Goal: Task Accomplishment & Management: Manage account settings

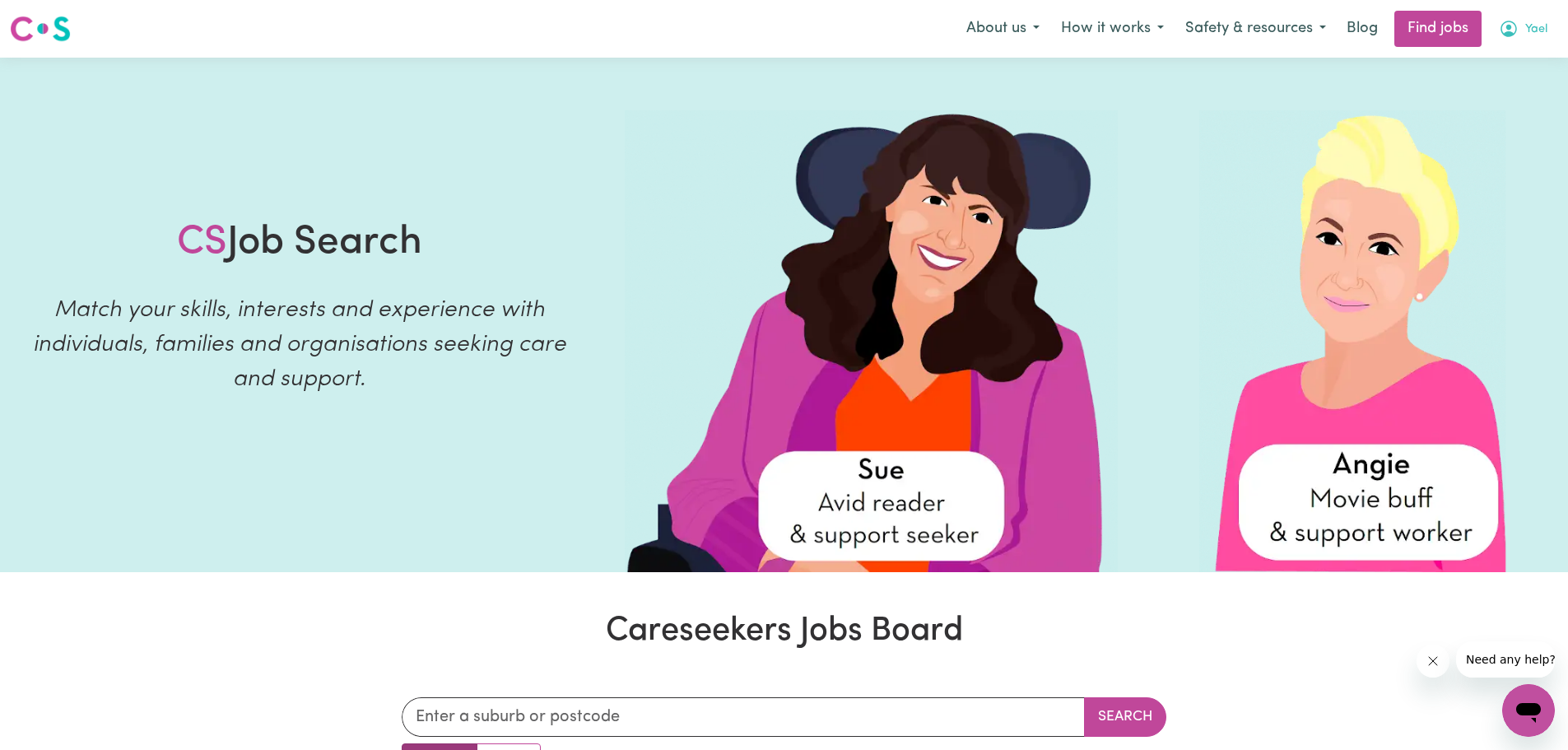
click at [1533, 30] on span "Yael" at bounding box center [1537, 30] width 22 height 18
click at [1480, 64] on link "My Account" at bounding box center [1492, 65] width 130 height 31
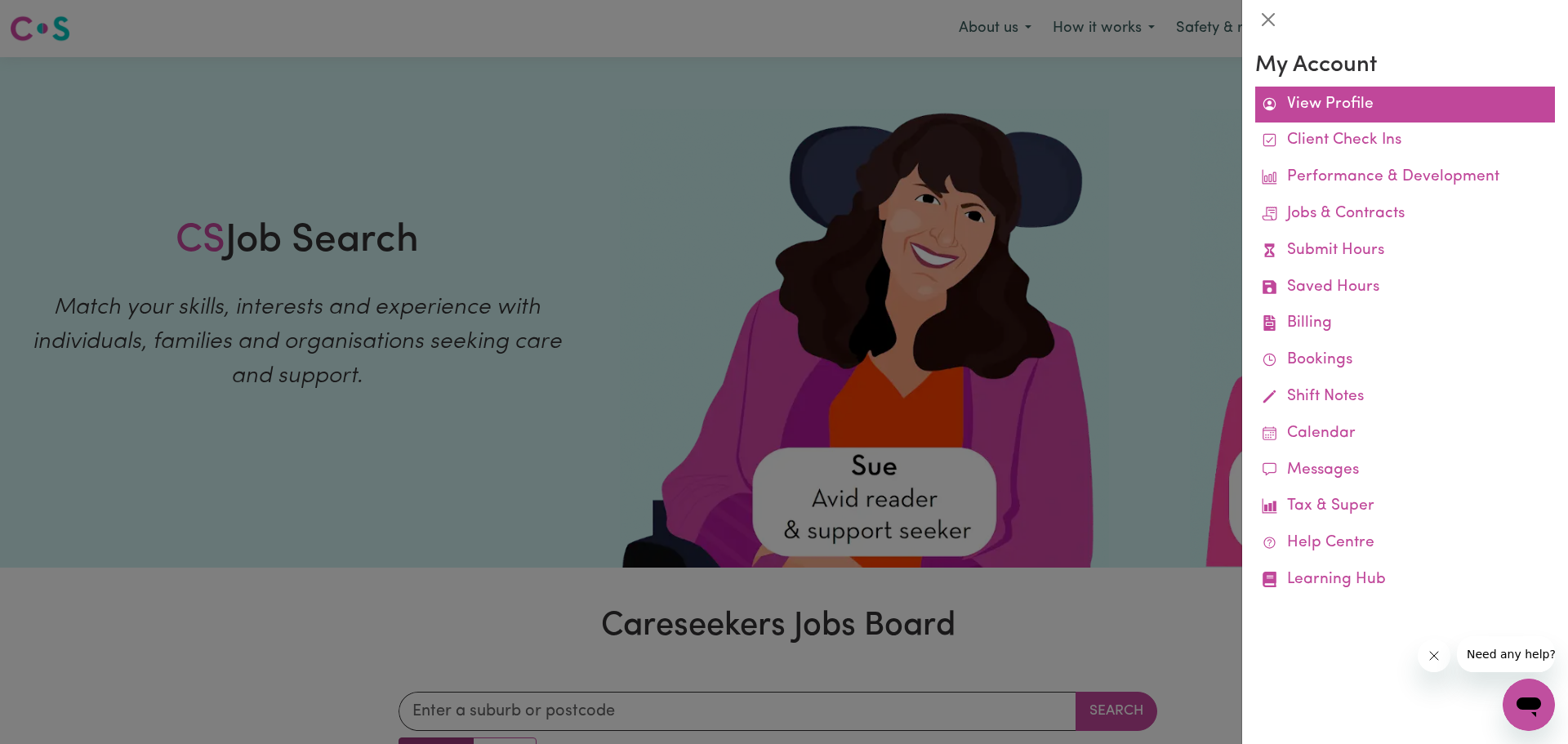
click at [1330, 101] on link "View Profile" at bounding box center [1405, 105] width 300 height 37
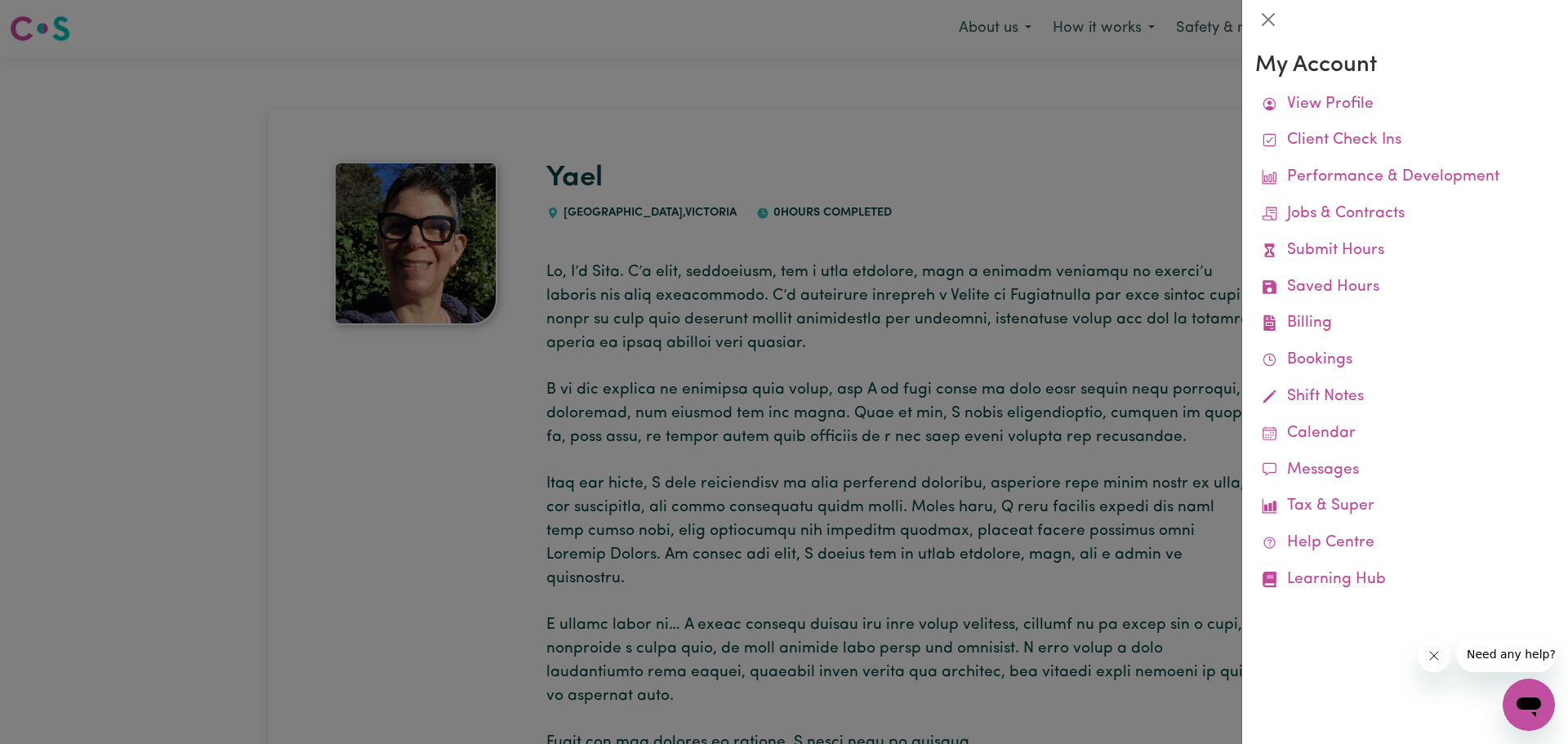
click at [908, 322] on div at bounding box center [784, 372] width 1568 height 744
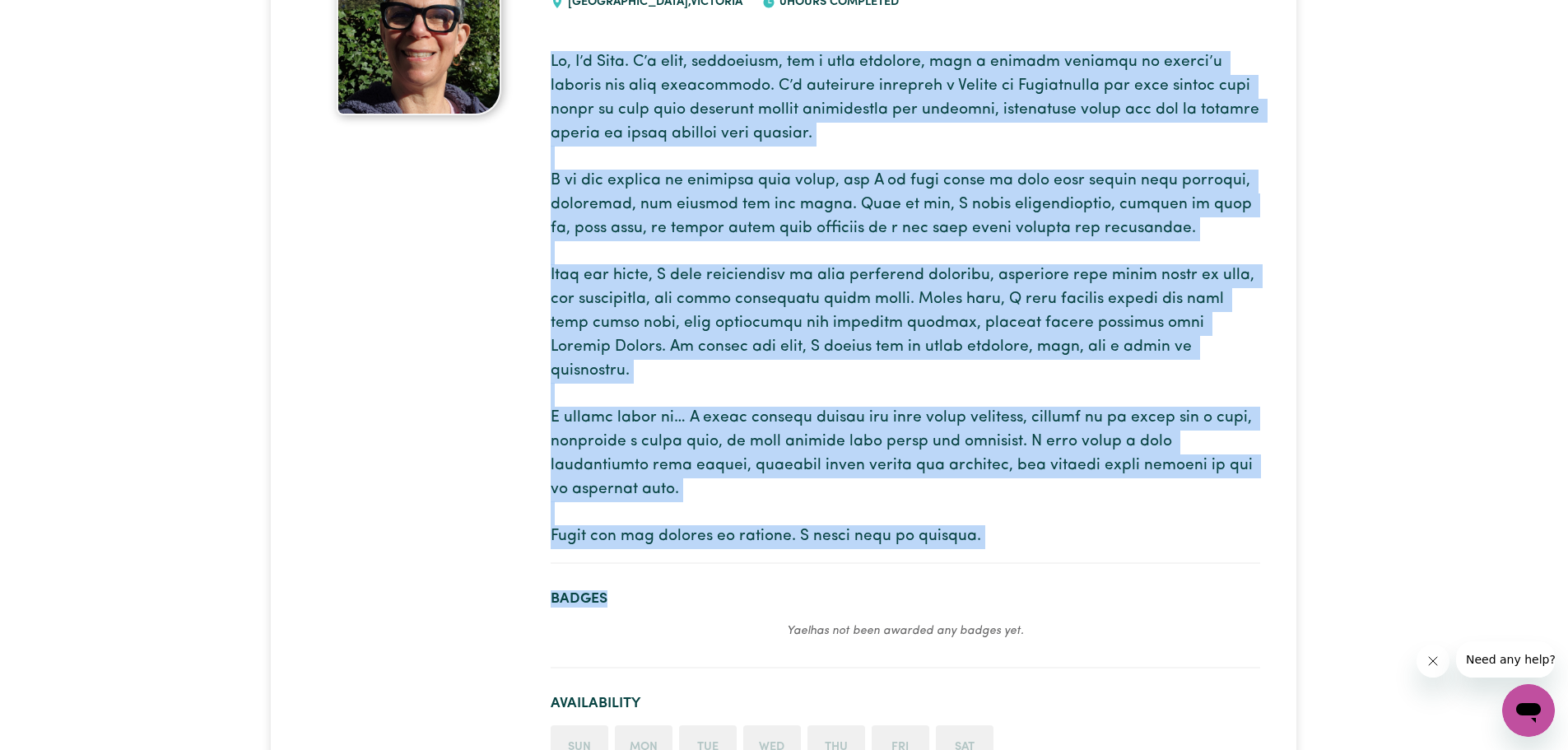
scroll to position [329, 0]
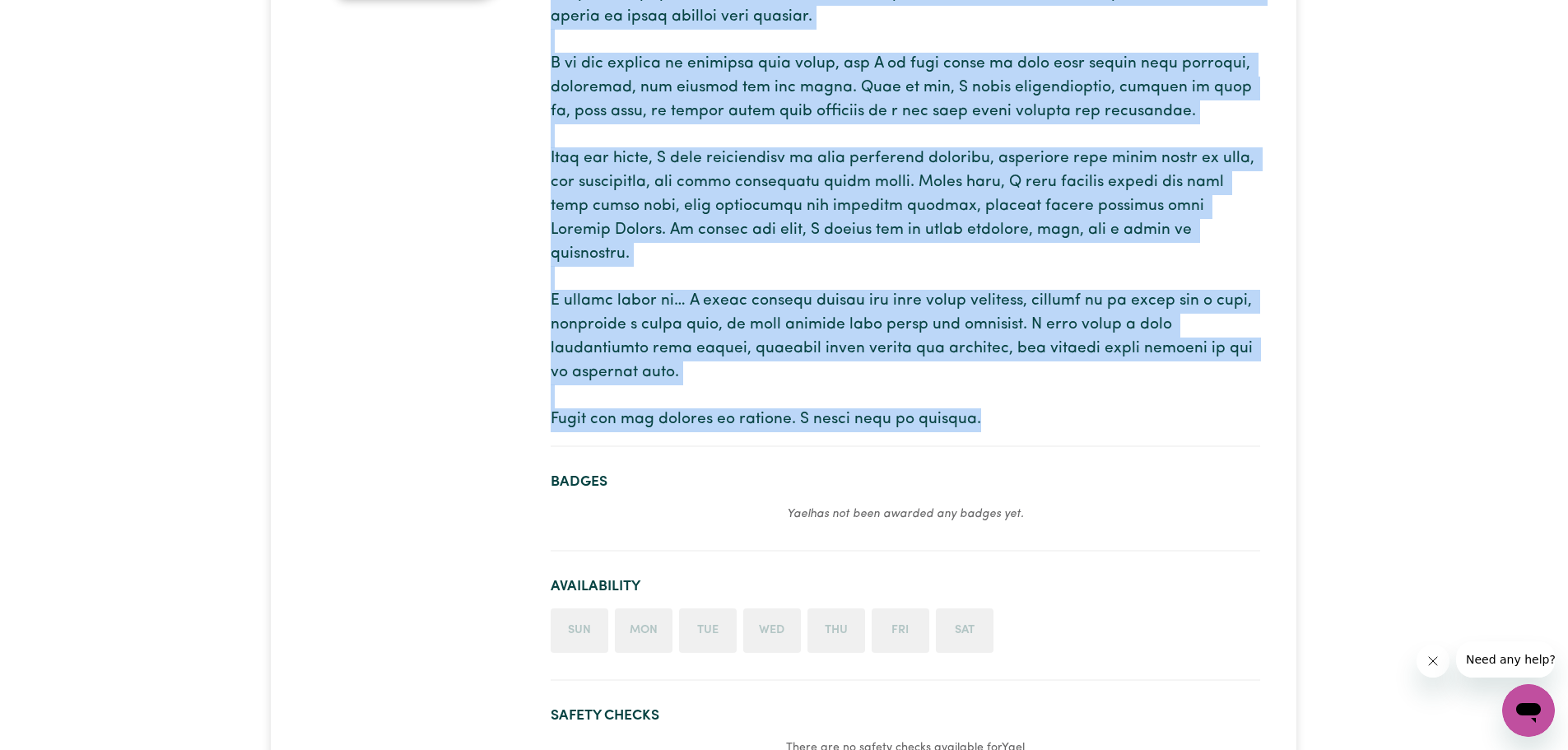
drag, startPoint x: 553, startPoint y: 274, endPoint x: 1038, endPoint y: 375, distance: 495.4
click at [1038, 375] on p at bounding box center [905, 183] width 710 height 498
copy p "Lo, I’d Sita. C’a elit, seddoeiusm, tem i utla etdolore, magn a enimadm veniamq…"
